Goal: Task Accomplishment & Management: Manage account settings

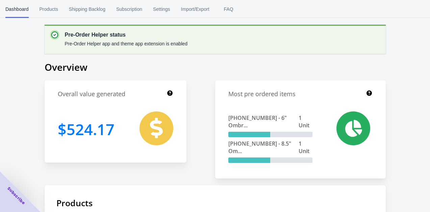
click at [179, 211] on span "Click here" at bounding box center [175, 216] width 26 height 8
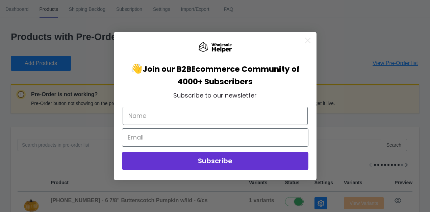
click at [307, 41] on circle "Close dialog" at bounding box center [307, 40] width 11 height 11
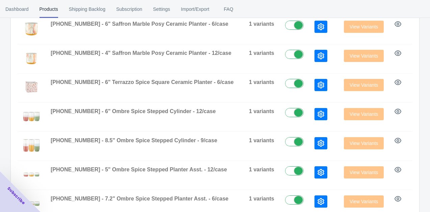
scroll to position [248, 0]
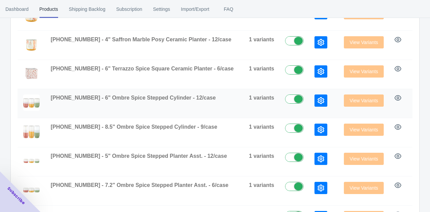
click at [424, 94] on icon "button" at bounding box center [427, 97] width 7 height 7
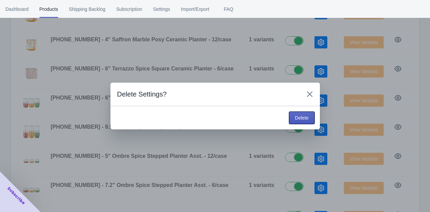
click at [297, 117] on span "Delete" at bounding box center [302, 117] width 14 height 5
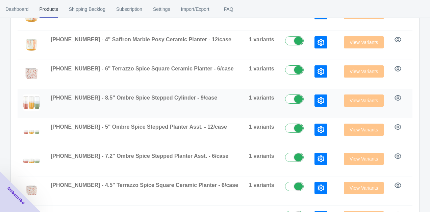
click at [424, 98] on icon "button" at bounding box center [427, 97] width 7 height 7
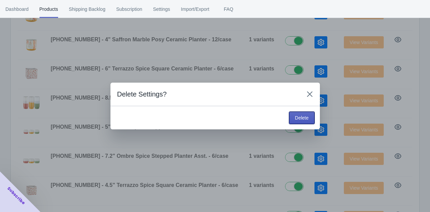
click at [300, 115] on span "Delete" at bounding box center [302, 117] width 14 height 5
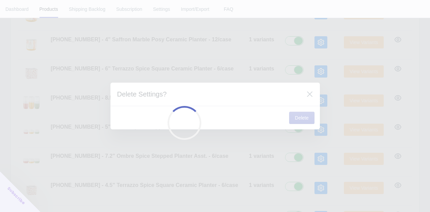
scroll to position [216, 0]
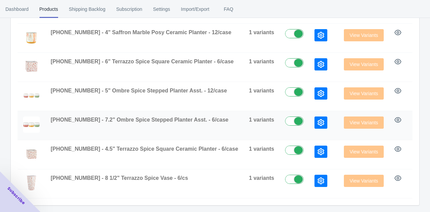
click at [424, 116] on icon "button" at bounding box center [426, 119] width 5 height 7
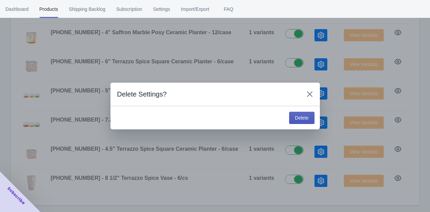
click at [300, 117] on span "Delete" at bounding box center [302, 117] width 14 height 5
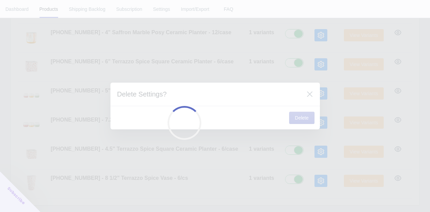
scroll to position [187, 0]
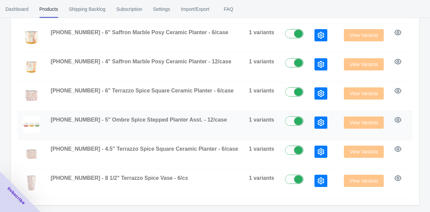
click at [424, 116] on icon "button" at bounding box center [427, 119] width 7 height 7
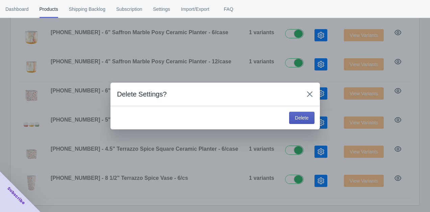
click at [297, 118] on span "Delete" at bounding box center [302, 117] width 14 height 5
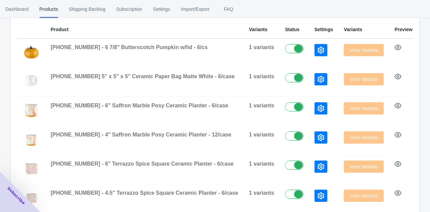
scroll to position [104, 0]
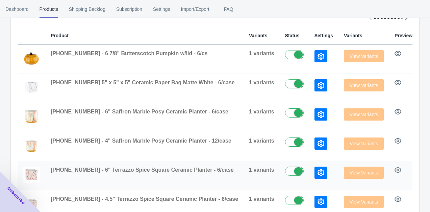
click at [424, 169] on icon "button" at bounding box center [426, 169] width 5 height 7
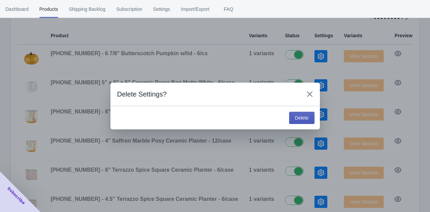
click at [302, 119] on span "Delete" at bounding box center [302, 117] width 14 height 5
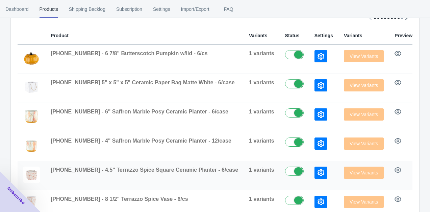
click at [424, 169] on icon "button" at bounding box center [426, 169] width 5 height 7
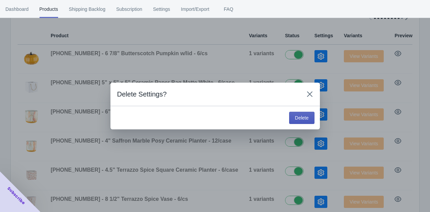
click at [297, 114] on button "Delete" at bounding box center [301, 118] width 25 height 12
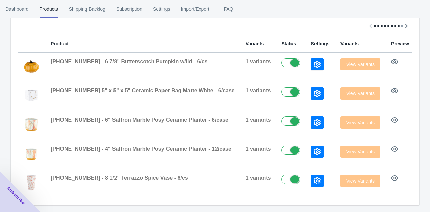
scroll to position [100, 0]
click at [420, 174] on icon "button" at bounding box center [423, 177] width 7 height 7
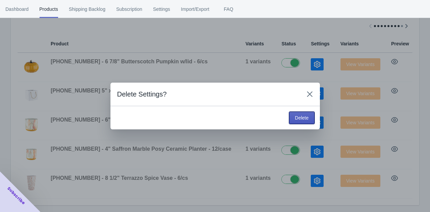
click at [303, 123] on button "Delete" at bounding box center [301, 118] width 25 height 12
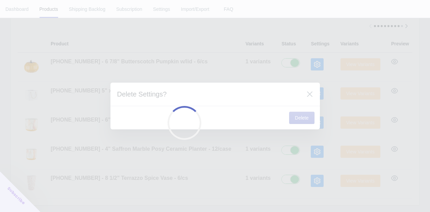
scroll to position [71, 0]
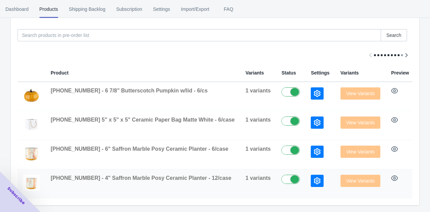
click at [417, 176] on button "button" at bounding box center [423, 178] width 12 height 12
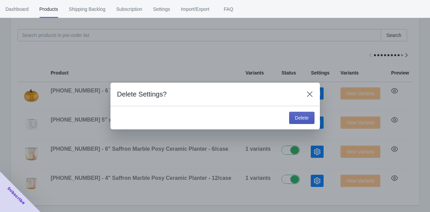
click at [304, 120] on span "Delete" at bounding box center [302, 117] width 14 height 5
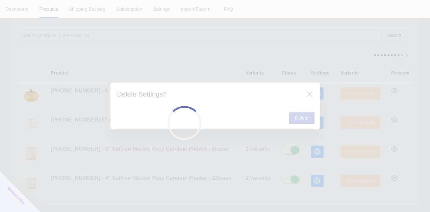
scroll to position [42, 0]
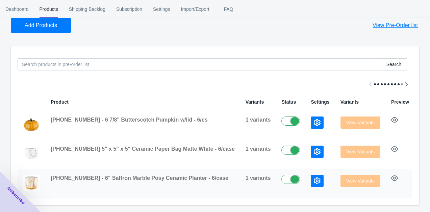
click at [420, 174] on icon "button" at bounding box center [423, 177] width 7 height 7
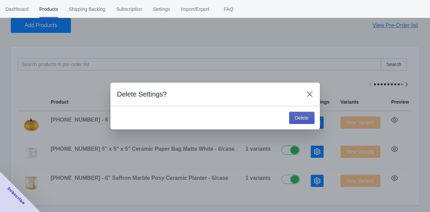
click at [297, 119] on span "Delete" at bounding box center [302, 117] width 14 height 5
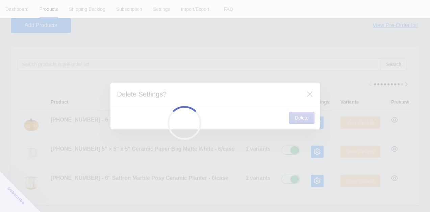
scroll to position [14, 0]
